Goal: Find specific page/section: Find specific page/section

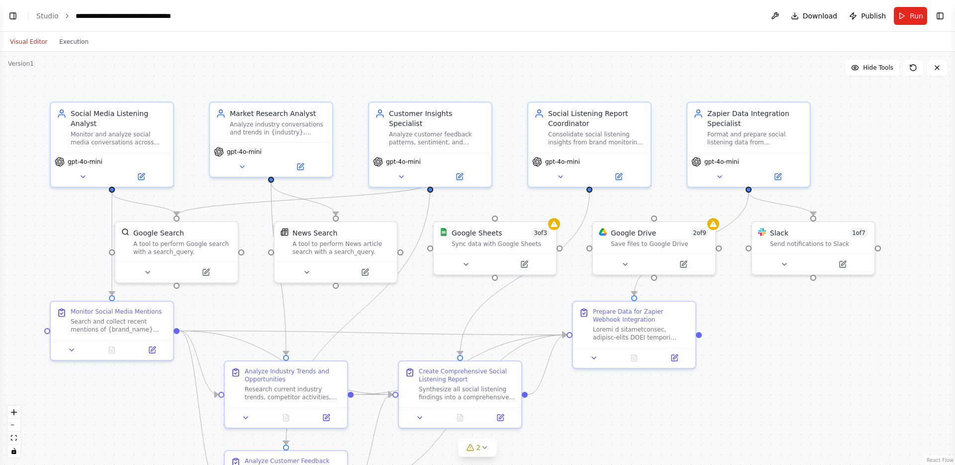
scroll to position [13193, 0]
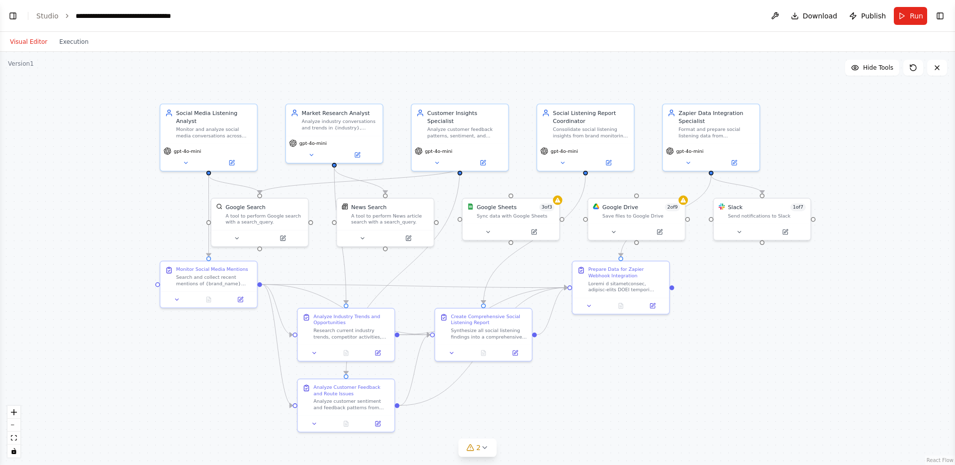
drag, startPoint x: 88, startPoint y: 81, endPoint x: 28, endPoint y: 24, distance: 82.7
click at [28, 24] on main "**********" at bounding box center [477, 232] width 955 height 465
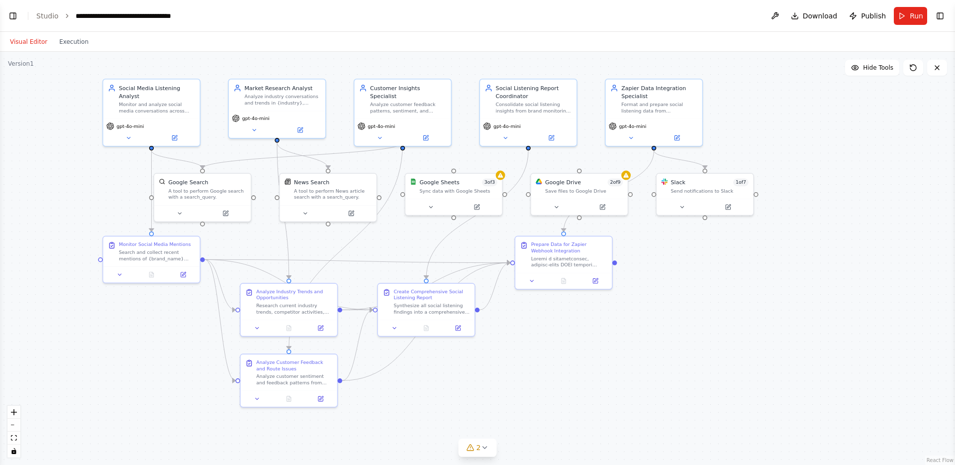
drag, startPoint x: 97, startPoint y: 188, endPoint x: 56, endPoint y: 178, distance: 43.1
click at [56, 178] on div ".deletable-edge-delete-btn { width: 20px; height: 20px; border: 0px solid #ffff…" at bounding box center [477, 258] width 955 height 413
click at [10, 18] on button "Toggle Left Sidebar" at bounding box center [13, 16] width 14 height 14
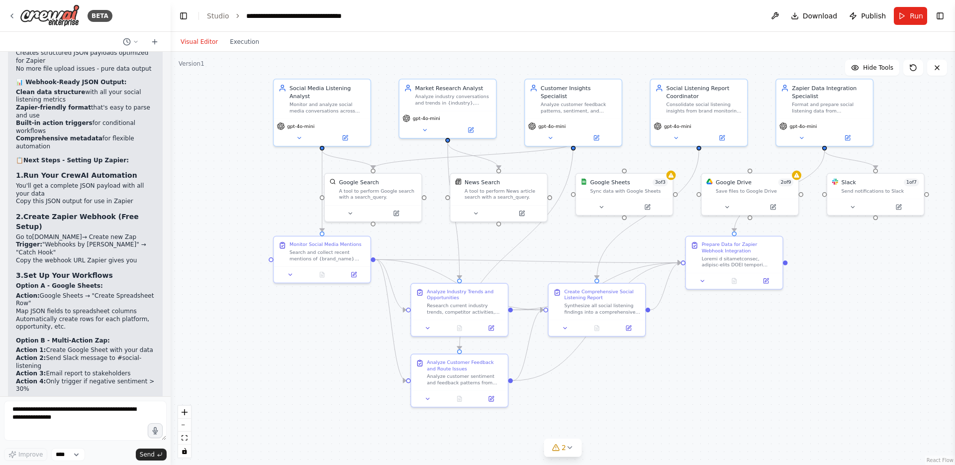
scroll to position [13045, 0]
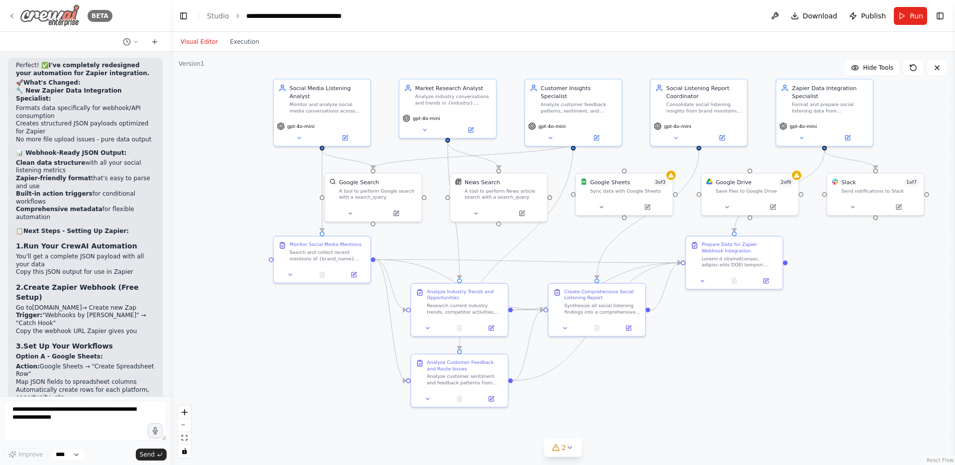
click at [11, 14] on icon at bounding box center [12, 16] width 8 height 8
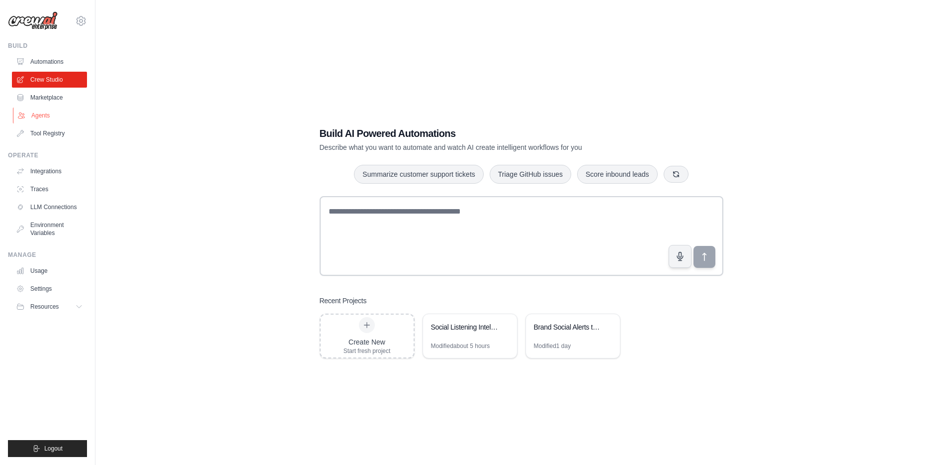
click at [40, 113] on link "Agents" at bounding box center [50, 115] width 75 height 16
